Goal: Information Seeking & Learning: Learn about a topic

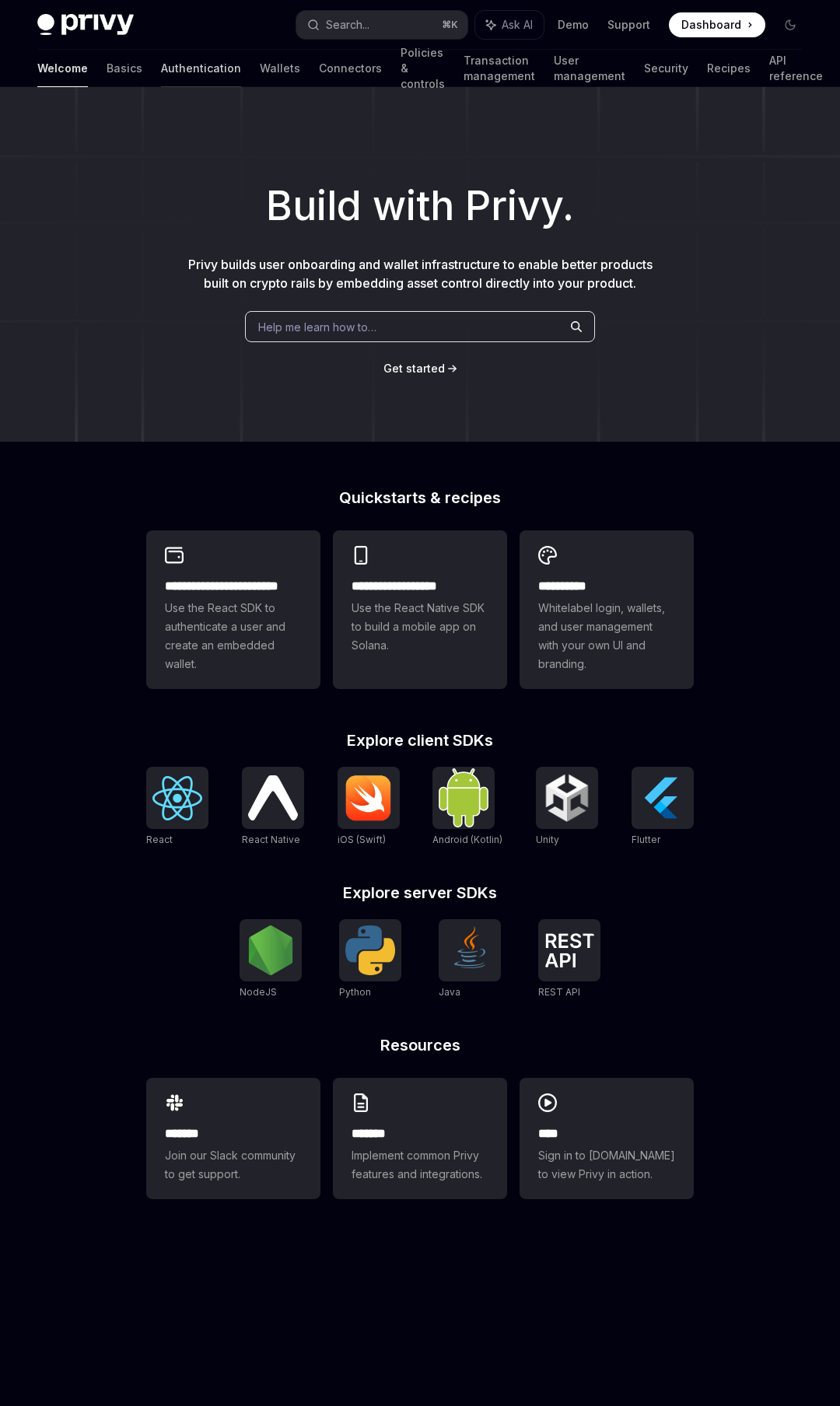
click at [161, 71] on link "Authentication" at bounding box center [201, 68] width 80 height 37
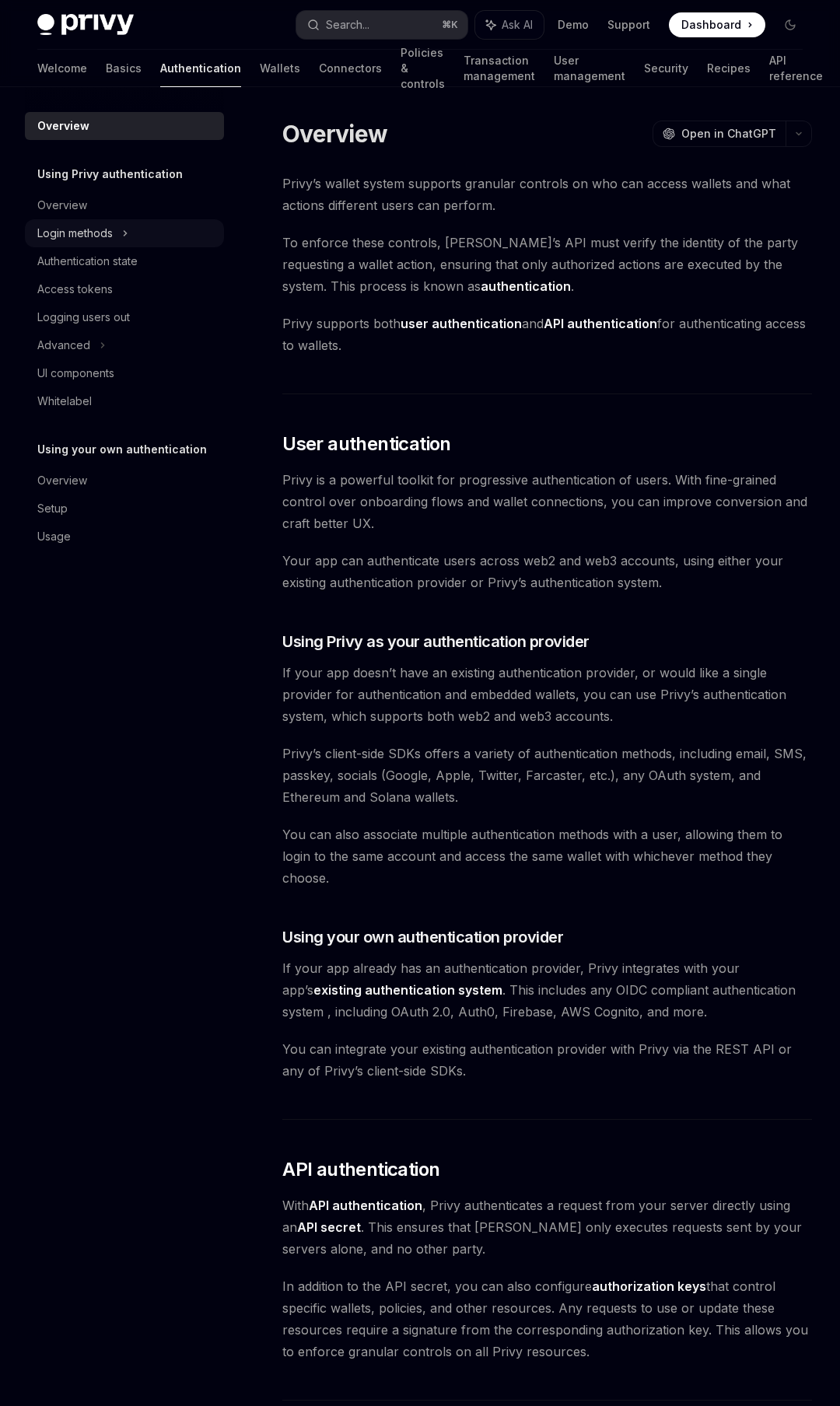
click at [79, 235] on div "Login methods" at bounding box center [75, 233] width 76 height 19
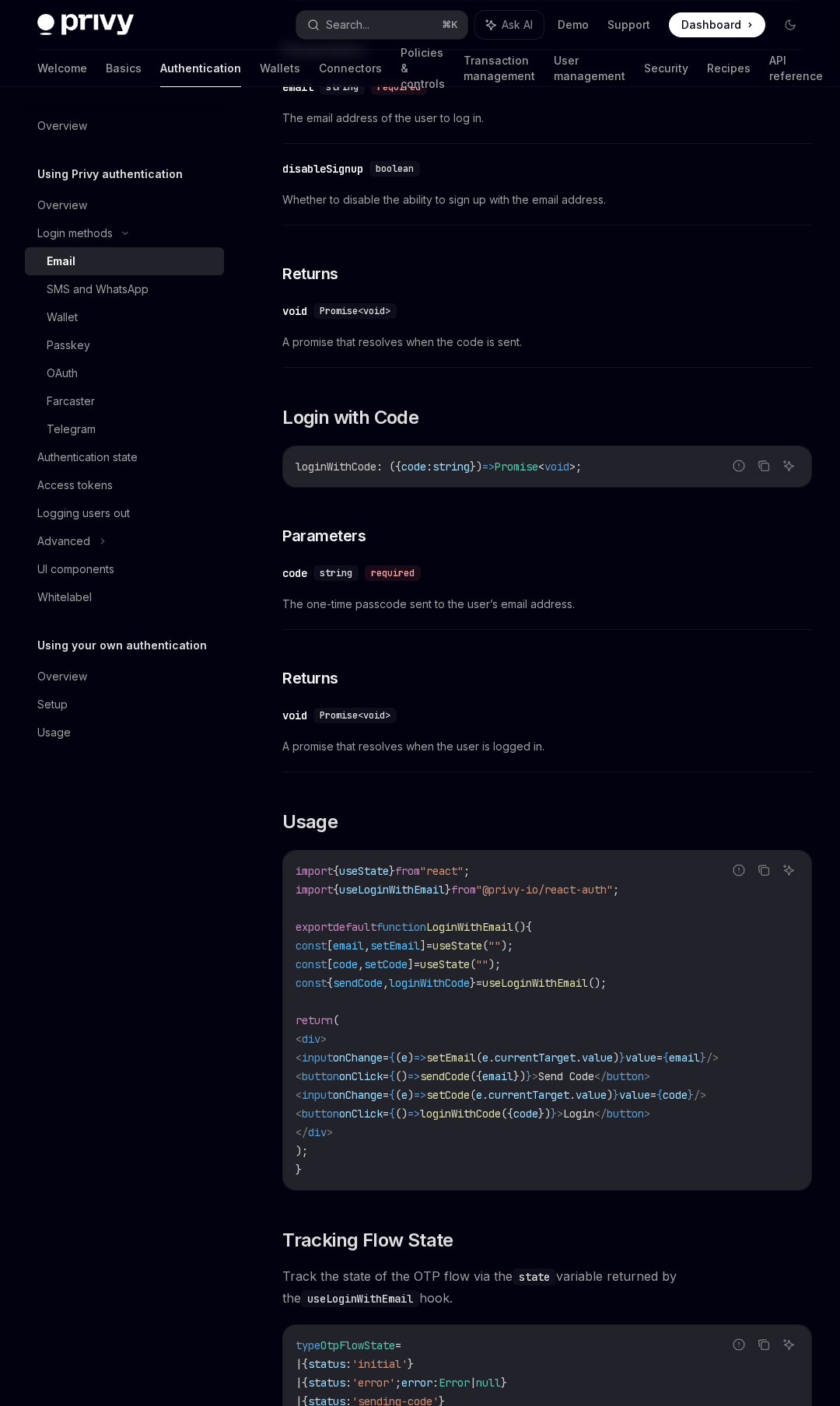
scroll to position [624, 0]
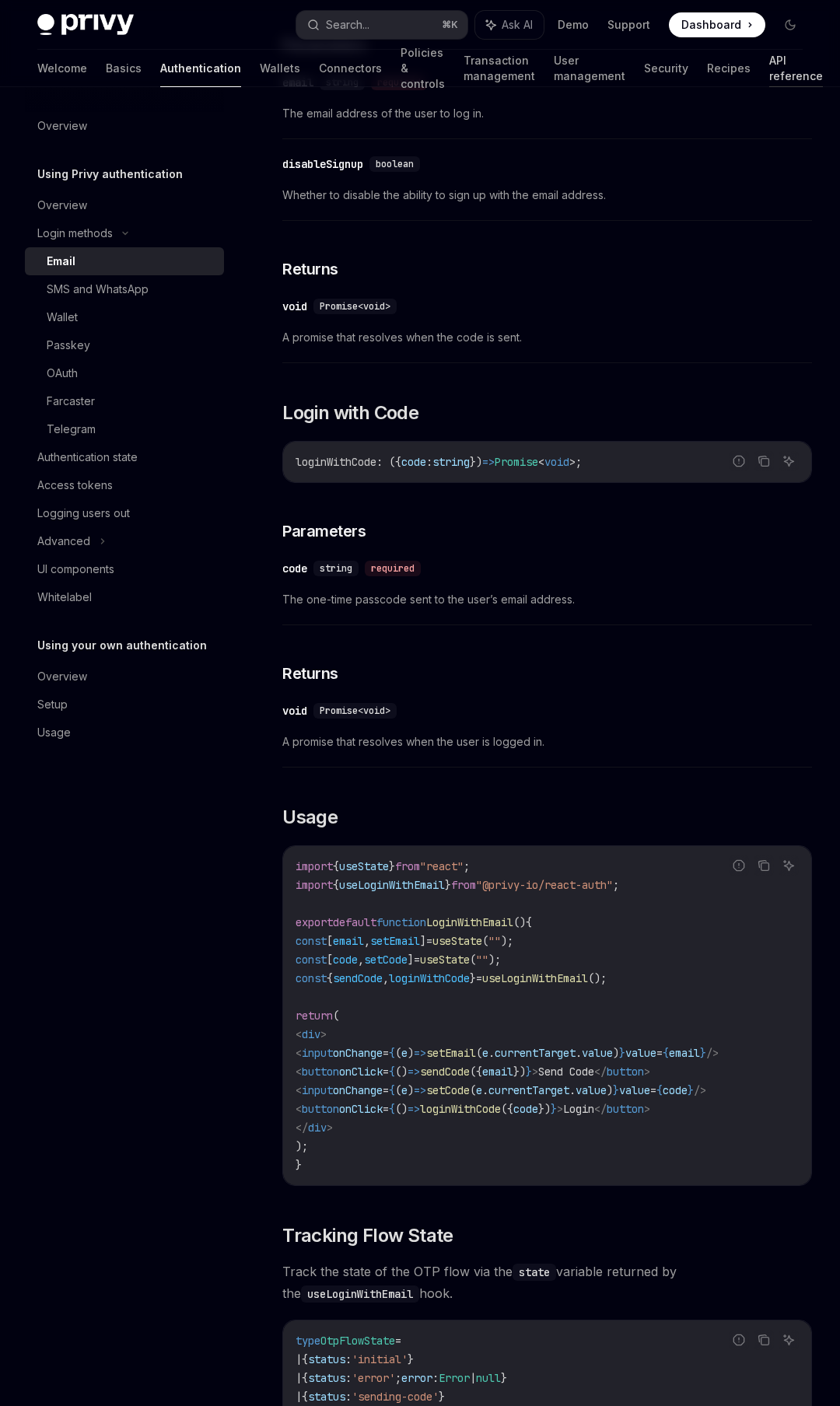
click at [781, 71] on link "API reference" at bounding box center [796, 68] width 54 height 37
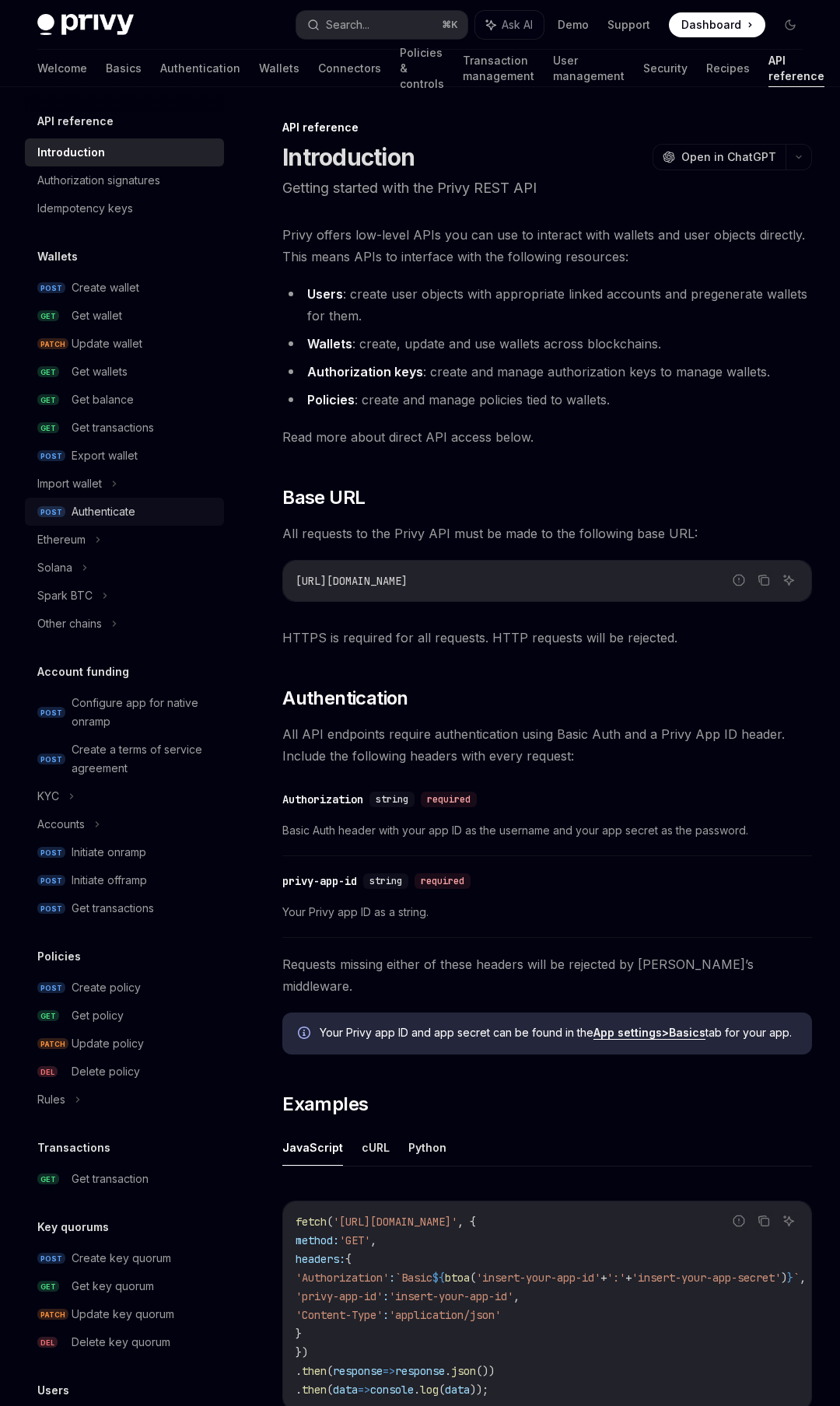
click at [99, 501] on link "POST Authenticate" at bounding box center [124, 511] width 199 height 28
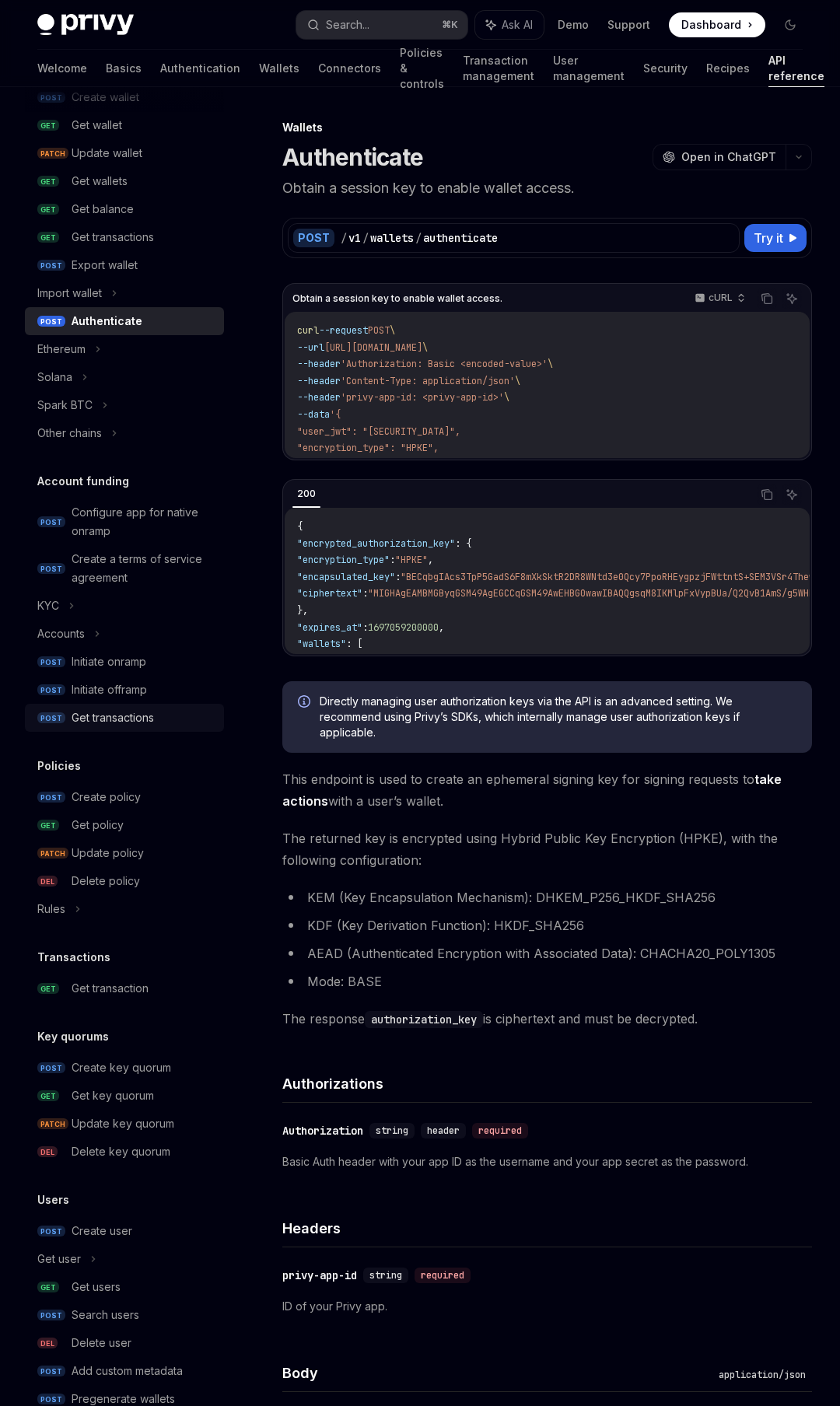
scroll to position [229, 0]
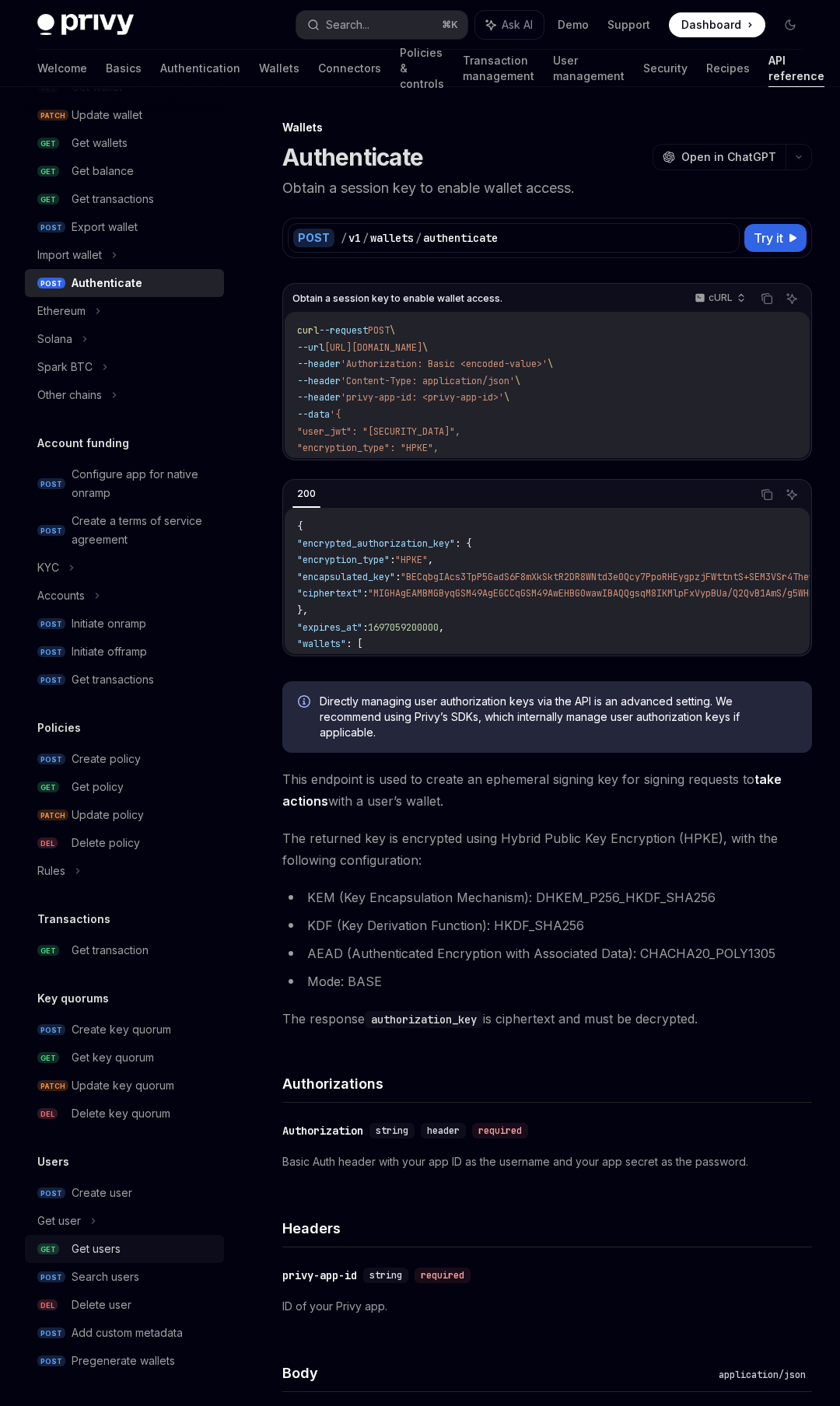
click at [120, 1246] on div "Get users" at bounding box center [96, 1248] width 49 height 19
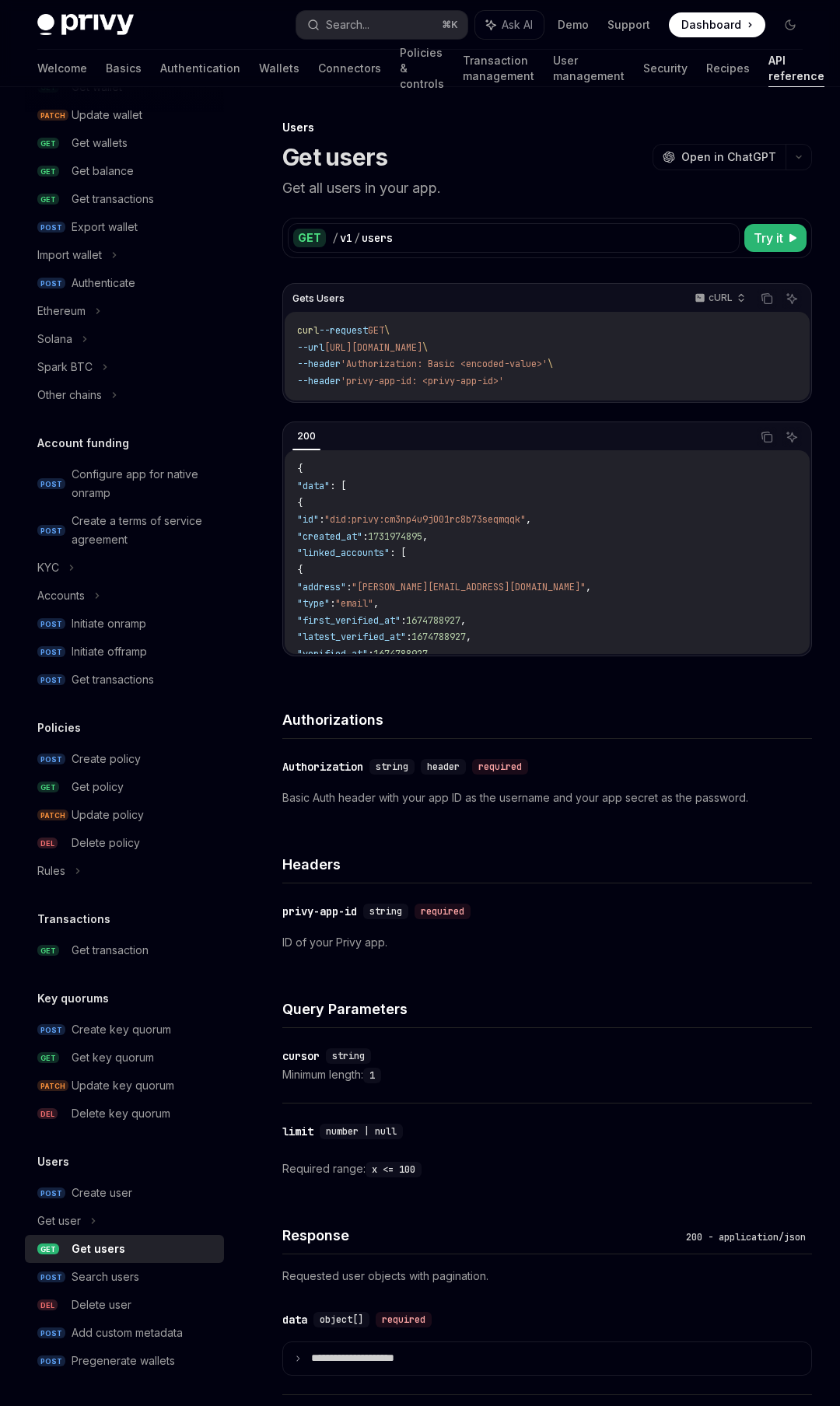
click at [120, 1246] on div "Get users" at bounding box center [98, 1248] width 54 height 19
type textarea "*"
